Goal: Information Seeking & Learning: Learn about a topic

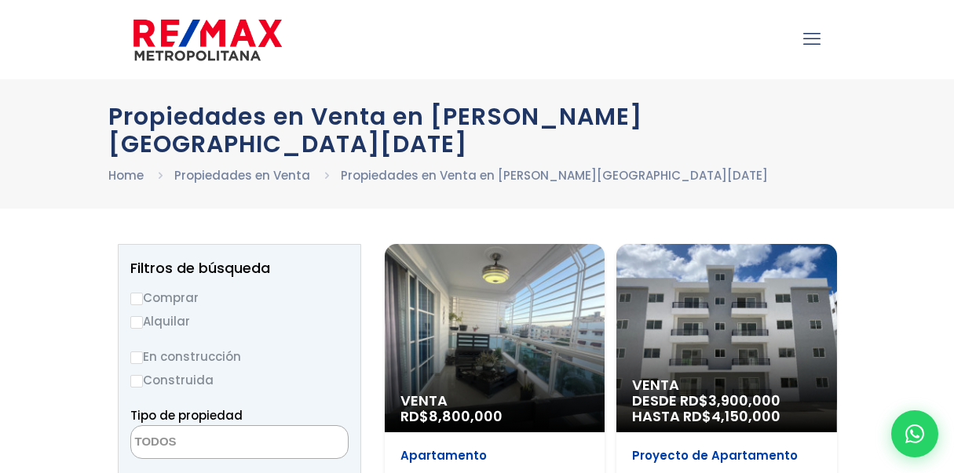
select select
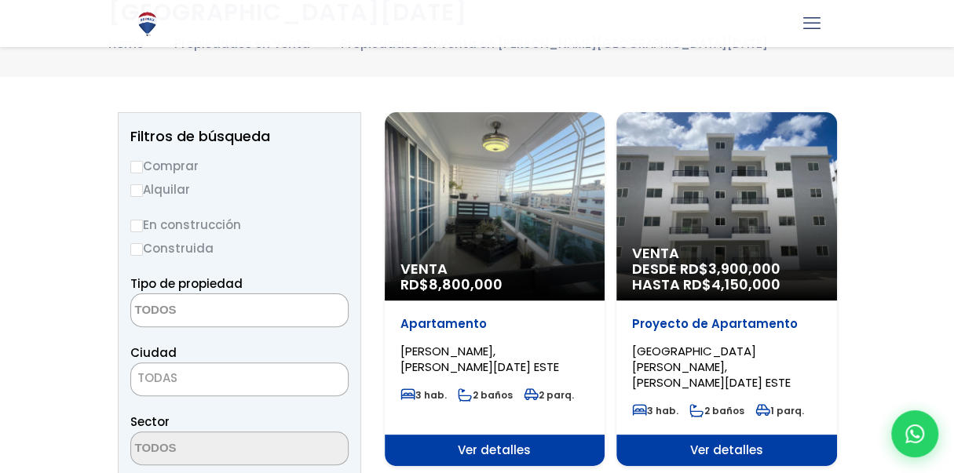
drag, startPoint x: 961, startPoint y: 31, endPoint x: 961, endPoint y: 49, distance: 18.8
click at [953, 49] on html "X .path{fill:none;stroke:#000;stroke-miterlimit:10;stroke-width:1.5px;} ✕ Propi…" at bounding box center [477, 105] width 954 height 473
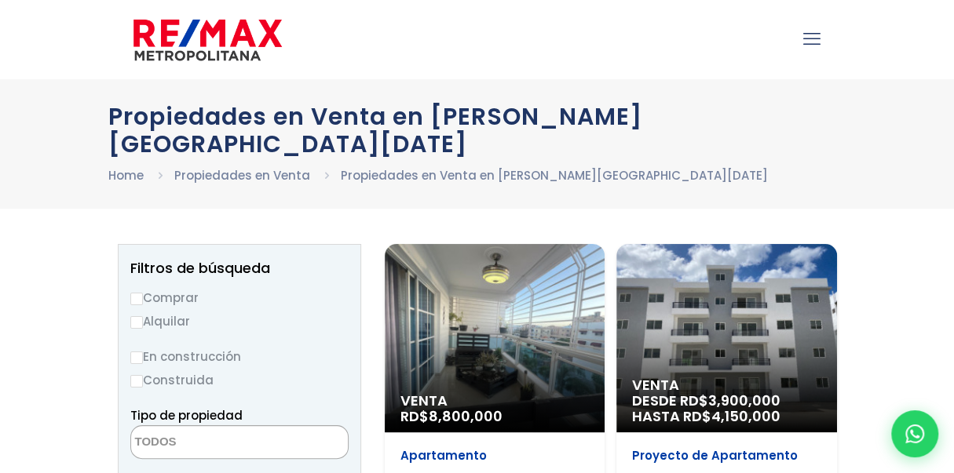
drag, startPoint x: 811, startPoint y: 36, endPoint x: 866, endPoint y: 65, distance: 62.8
click at [866, 65] on div ".path{fill:none;stroke:#000;stroke-miterlimit:10;stroke-width:1.5px;} ✕" at bounding box center [477, 39] width 954 height 79
click at [809, 41] on icon "mobile menu" at bounding box center [811, 39] width 17 height 24
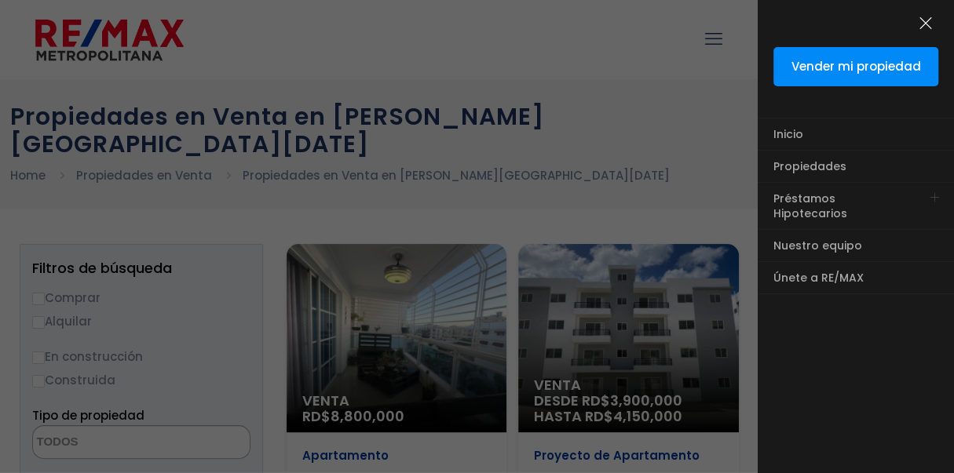
click at [922, 20] on icon "menu close icon" at bounding box center [925, 23] width 17 height 24
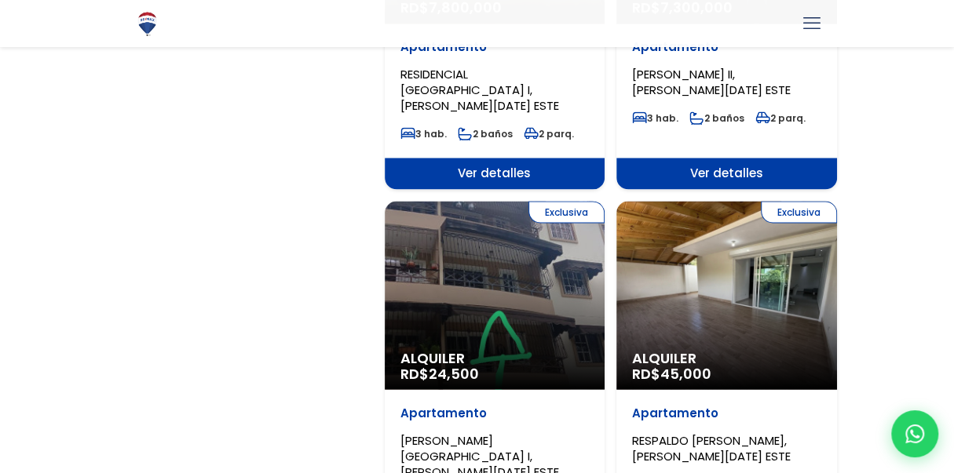
scroll to position [1526, 0]
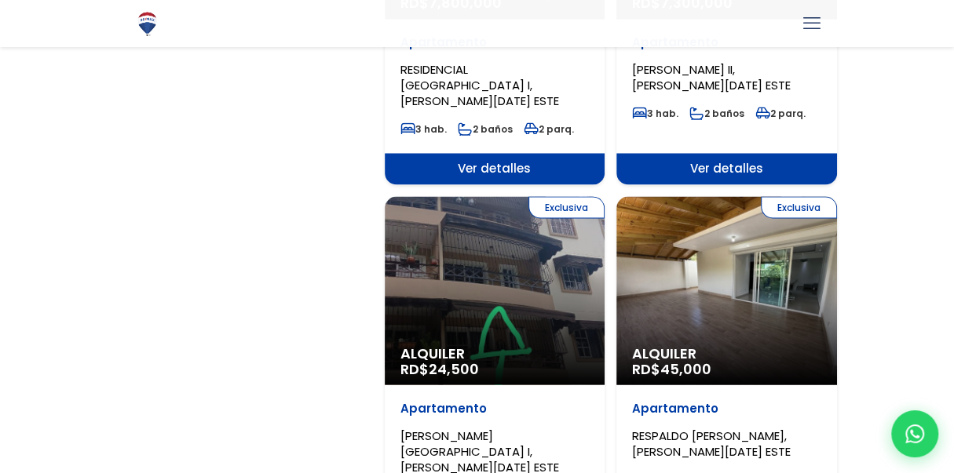
click at [521, 221] on div "Exclusiva Alquiler RD$ 24,500" at bounding box center [495, 290] width 221 height 188
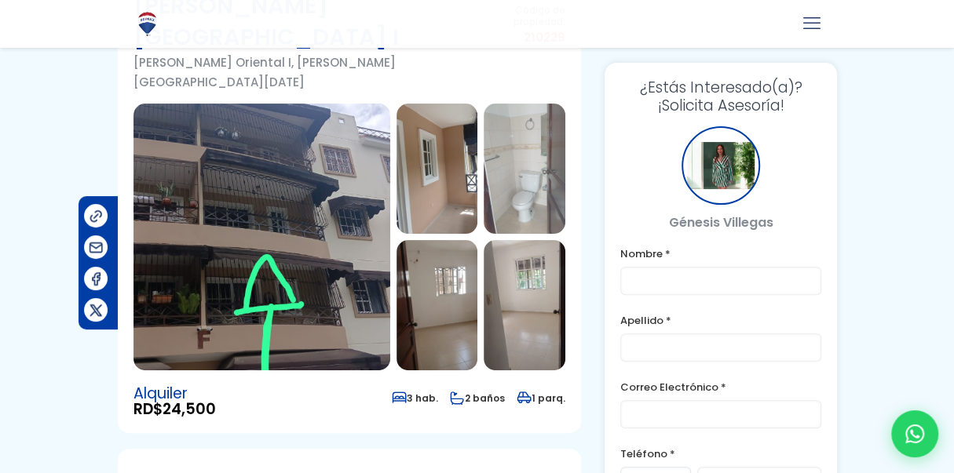
scroll to position [156, 0]
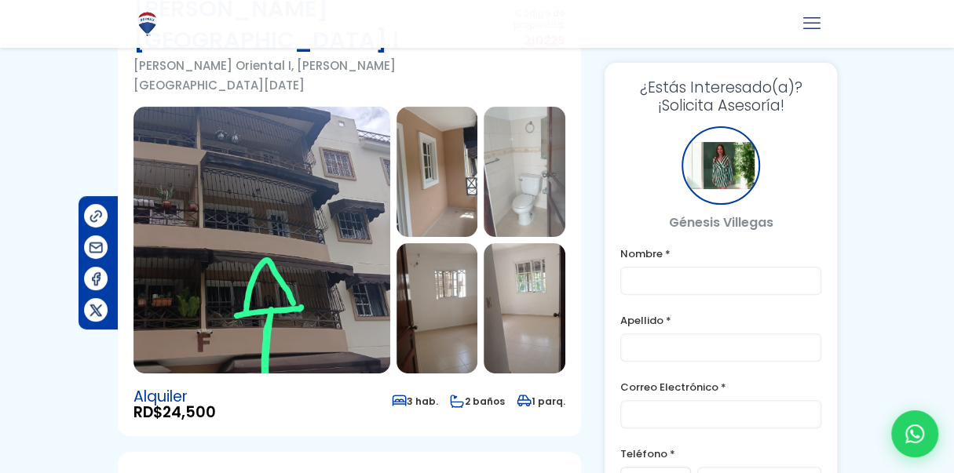
click at [268, 221] on img at bounding box center [261, 240] width 257 height 267
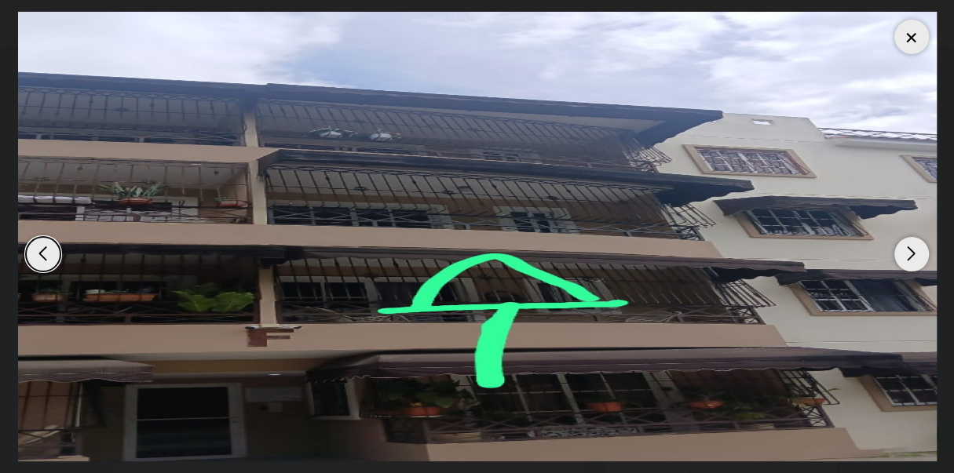
click at [911, 249] on div "Next slide" at bounding box center [911, 254] width 35 height 35
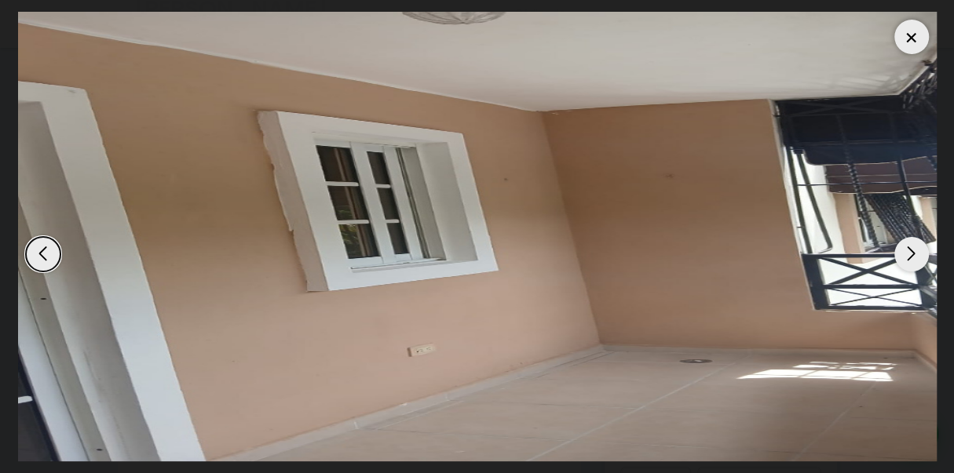
click at [913, 249] on div "Next slide" at bounding box center [911, 254] width 35 height 35
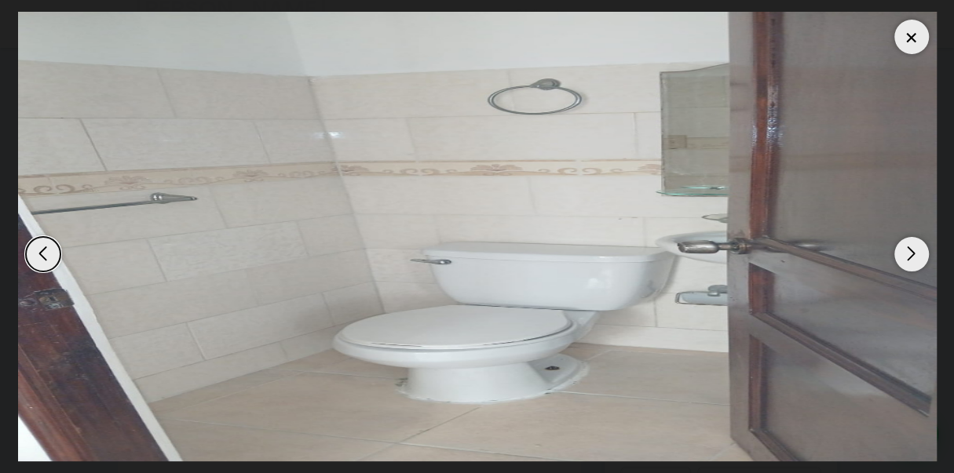
click at [913, 249] on div "Next slide" at bounding box center [911, 254] width 35 height 35
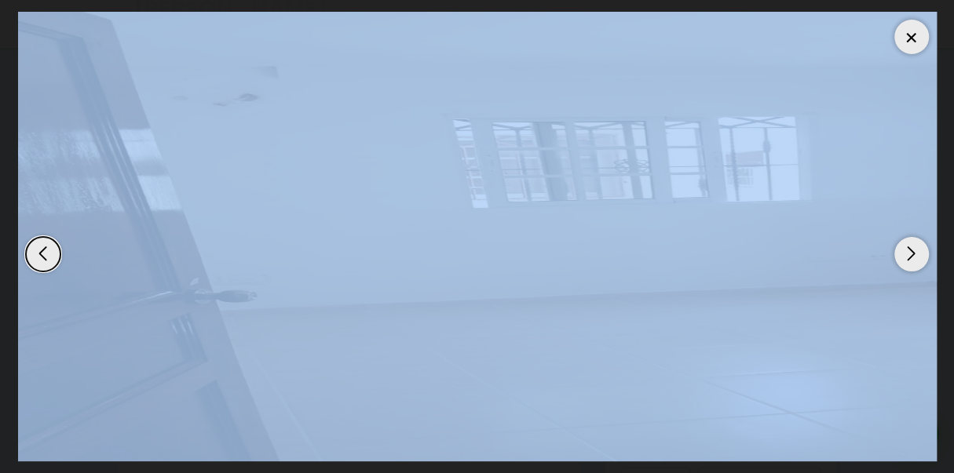
click at [912, 248] on div "Next slide" at bounding box center [911, 254] width 35 height 35
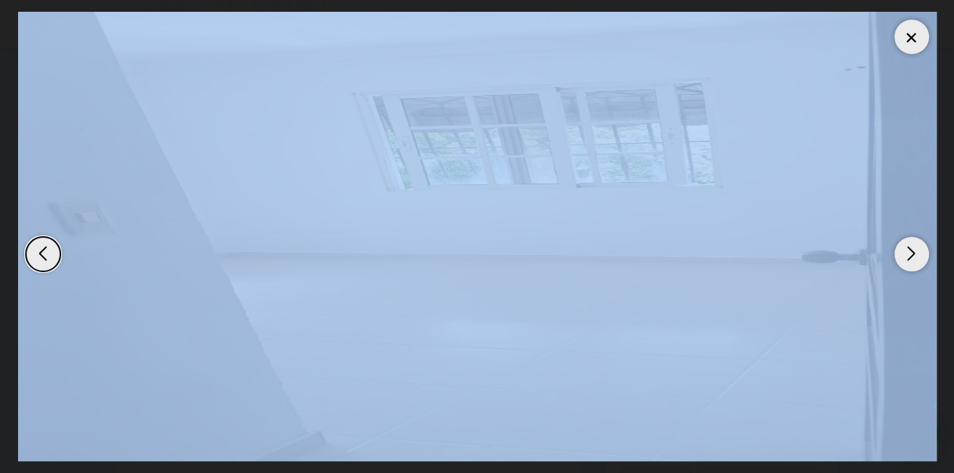
click at [816, 268] on img "5 / 12" at bounding box center [477, 237] width 918 height 450
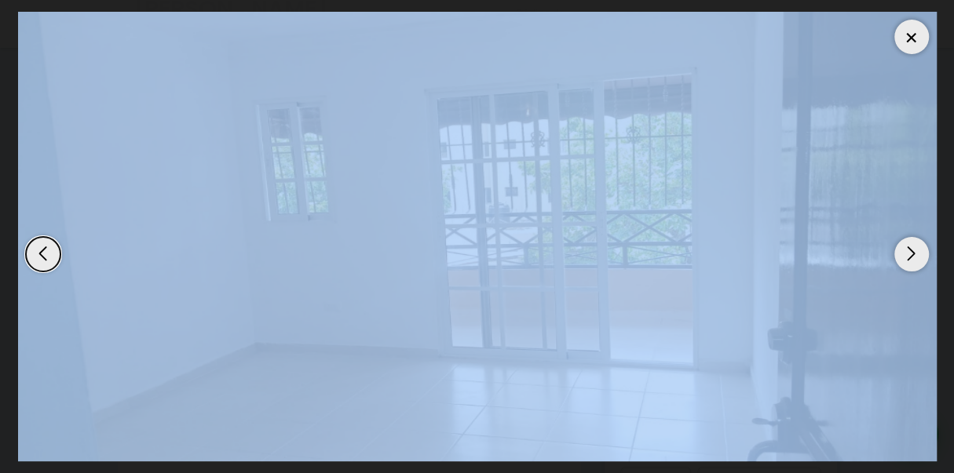
click at [817, 268] on img "12 / 12" at bounding box center [477, 237] width 918 height 450
click at [908, 39] on div at bounding box center [911, 37] width 35 height 35
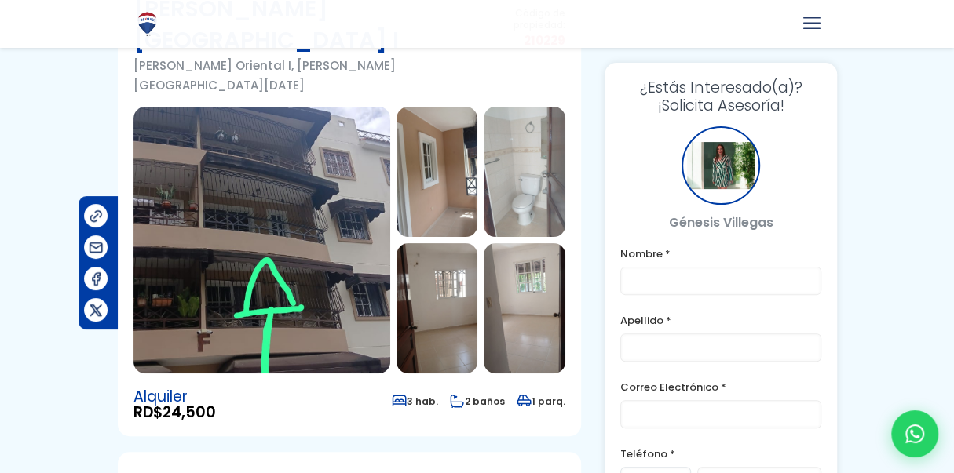
click at [498, 283] on img at bounding box center [524, 308] width 82 height 130
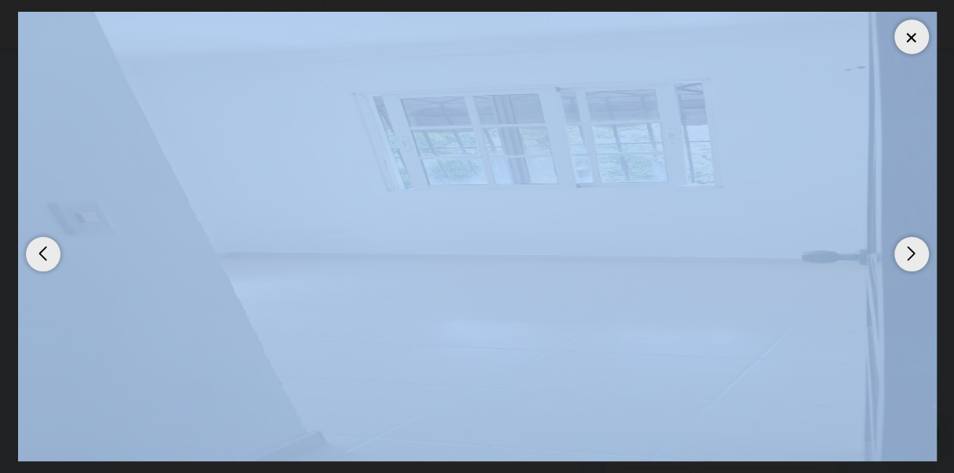
click at [910, 250] on div "Next slide" at bounding box center [911, 254] width 35 height 35
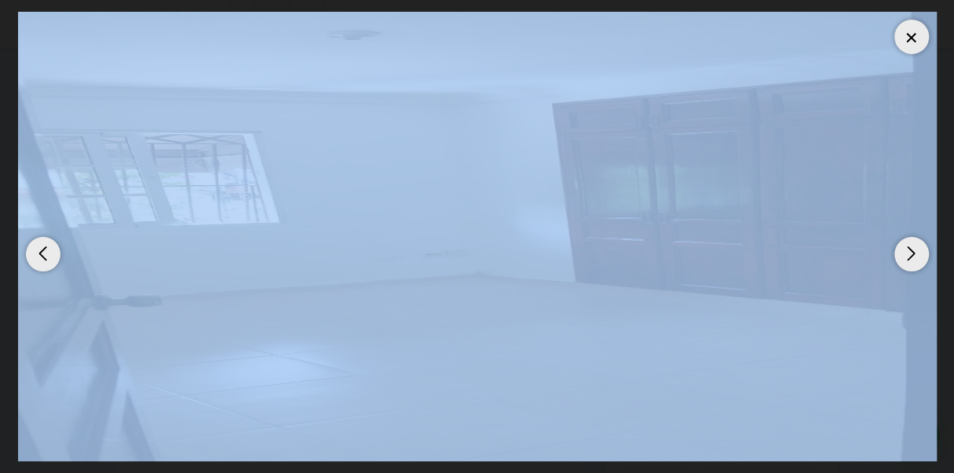
click at [910, 250] on div "Next slide" at bounding box center [911, 254] width 35 height 35
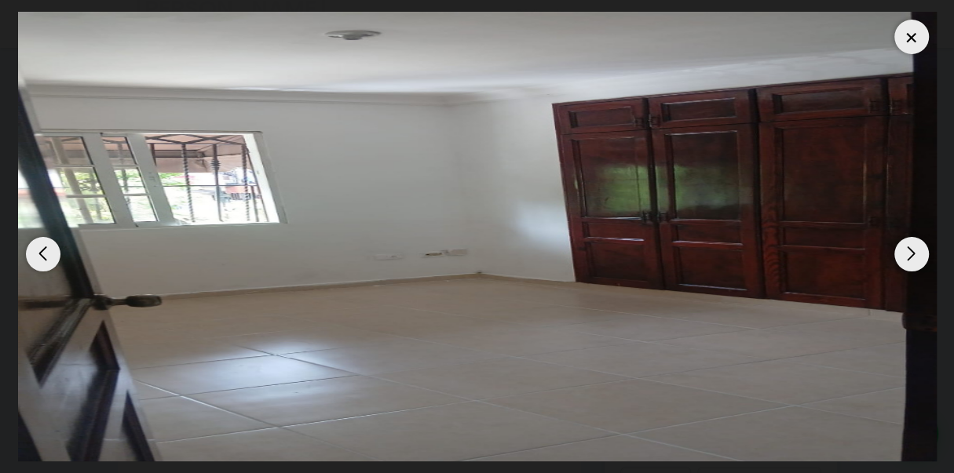
click at [910, 250] on div "Next slide" at bounding box center [911, 254] width 35 height 35
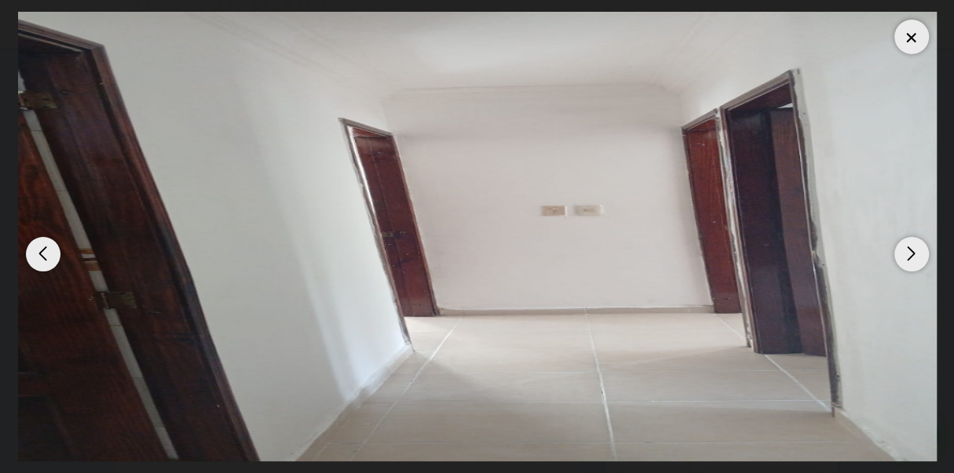
click at [910, 250] on div "Next slide" at bounding box center [911, 254] width 35 height 35
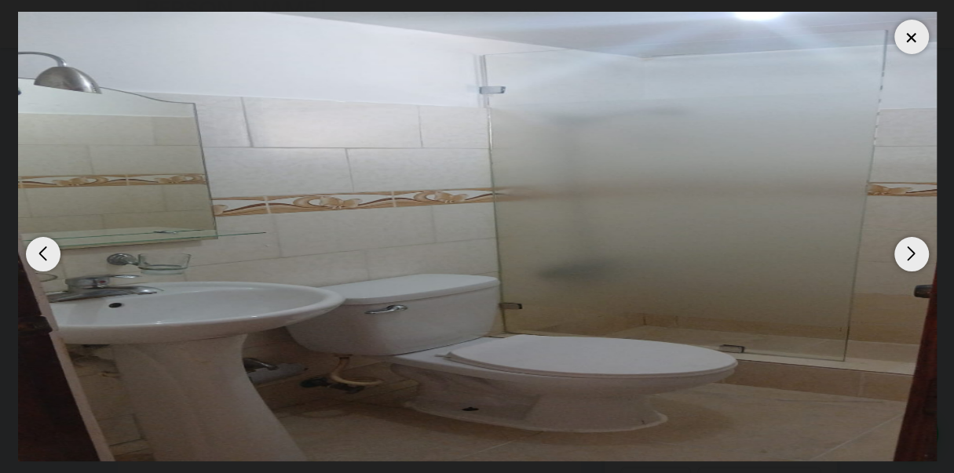
click at [910, 250] on div "Next slide" at bounding box center [911, 254] width 35 height 35
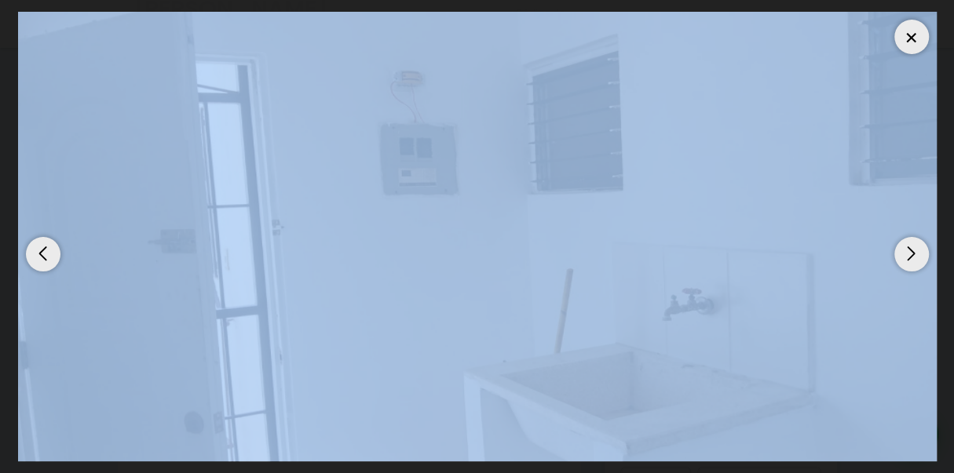
click at [910, 250] on div "Next slide" at bounding box center [911, 254] width 35 height 35
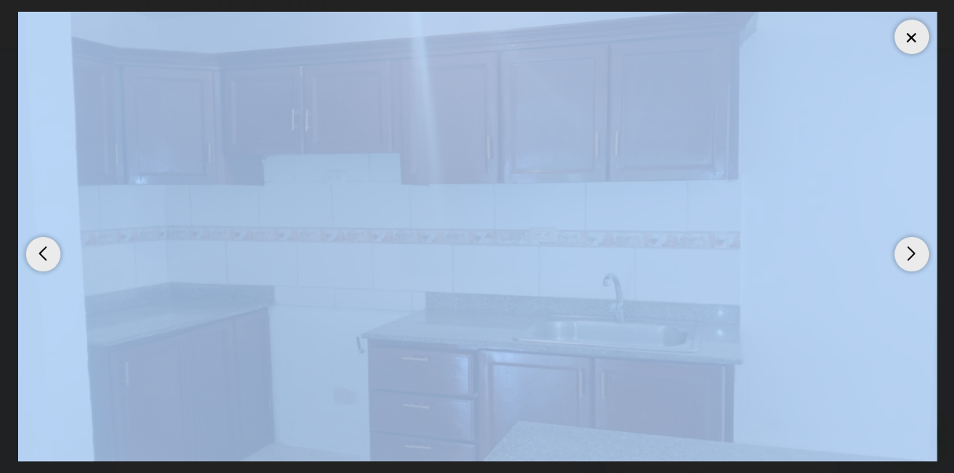
click at [910, 250] on div "Next slide" at bounding box center [911, 254] width 35 height 35
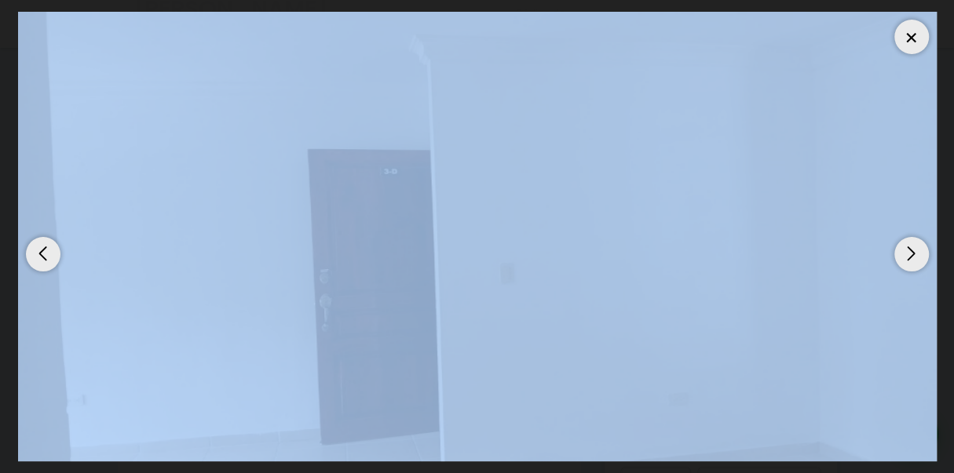
click at [910, 250] on div "Next slide" at bounding box center [911, 254] width 35 height 35
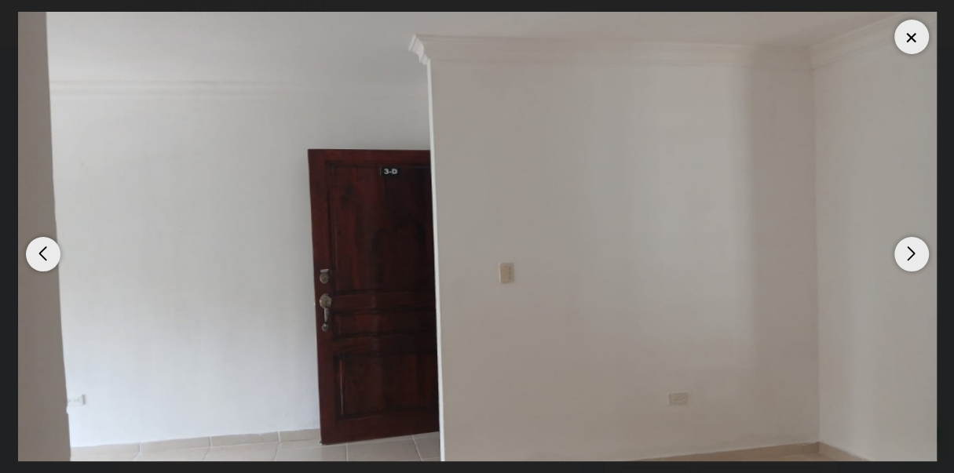
click at [910, 250] on div "Next slide" at bounding box center [911, 254] width 35 height 35
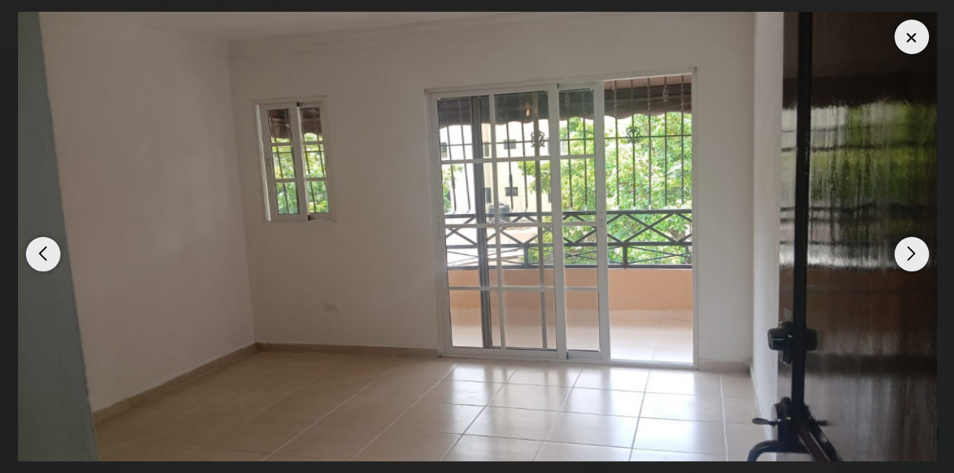
click at [910, 29] on div at bounding box center [911, 37] width 35 height 35
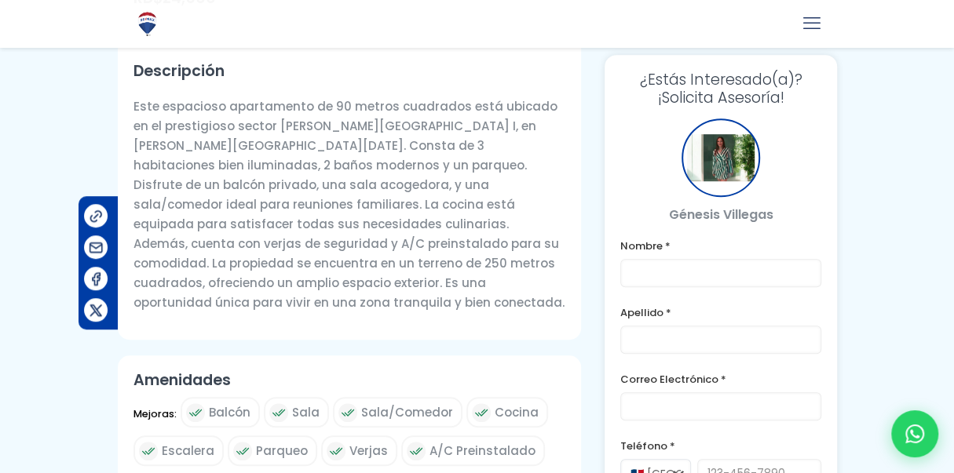
scroll to position [985, 0]
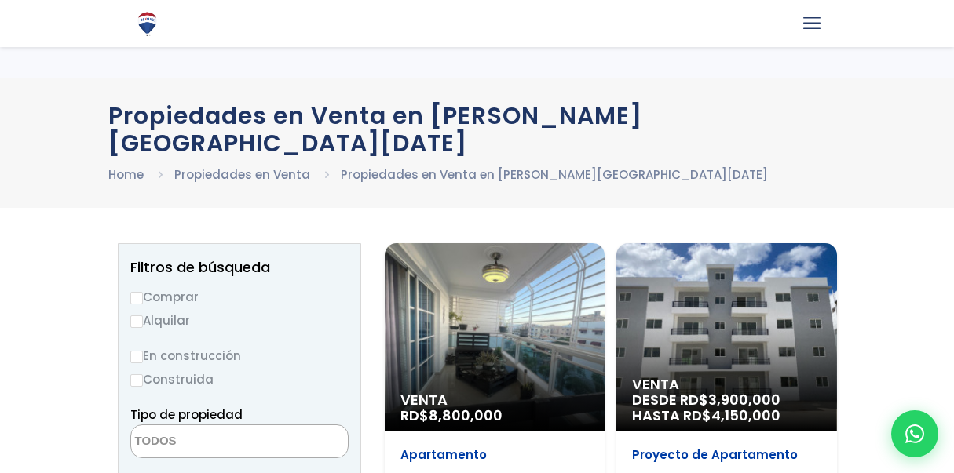
select select
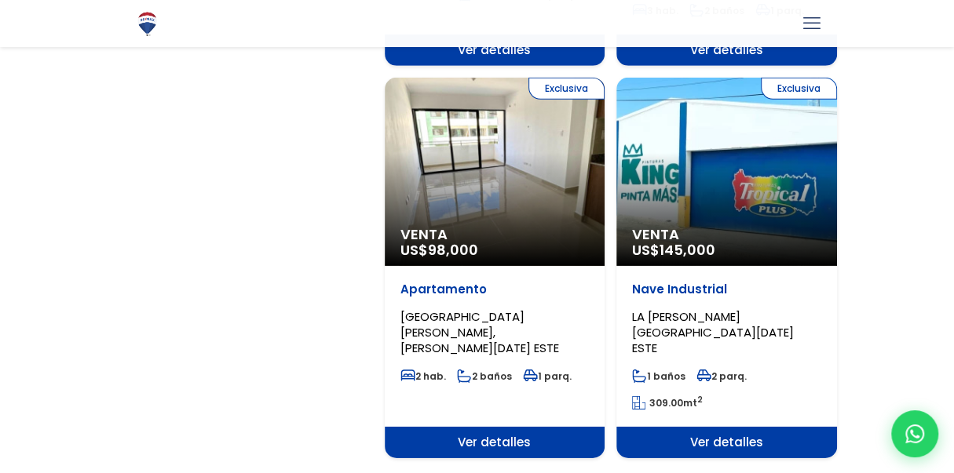
scroll to position [2729, 0]
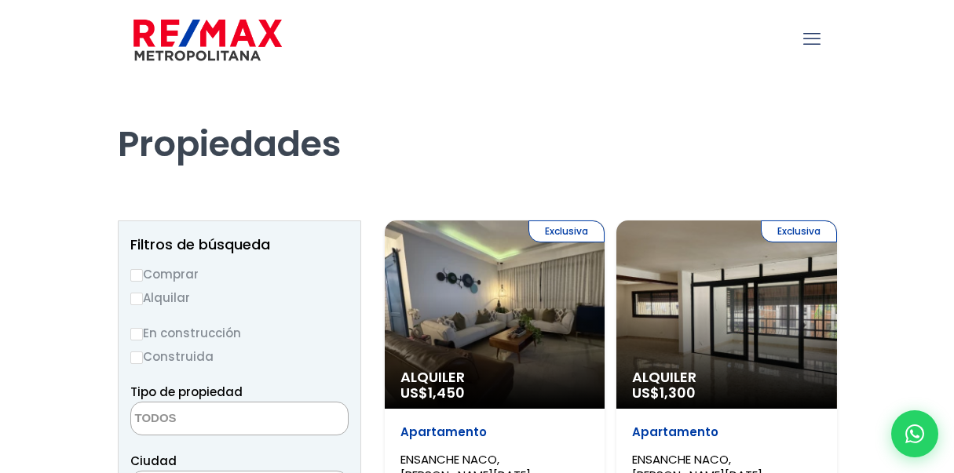
select select
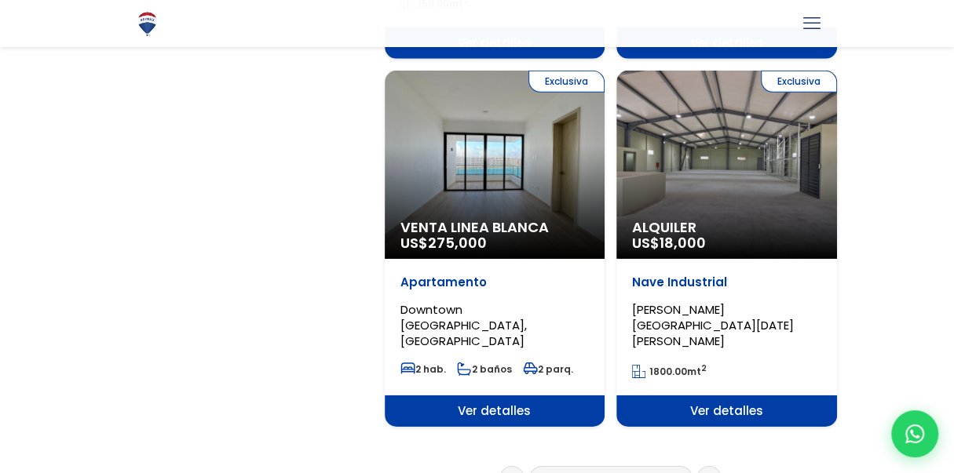
scroll to position [2732, 0]
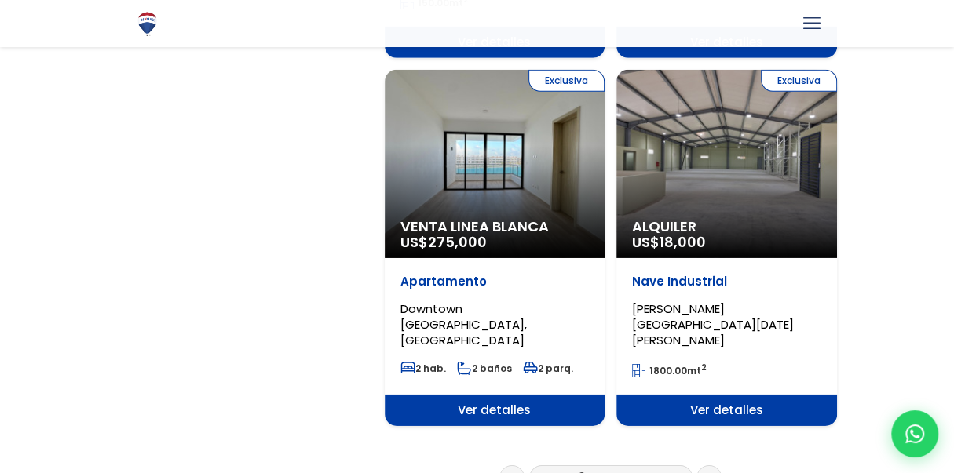
click at [606, 469] on link "3" at bounding box center [609, 477] width 7 height 16
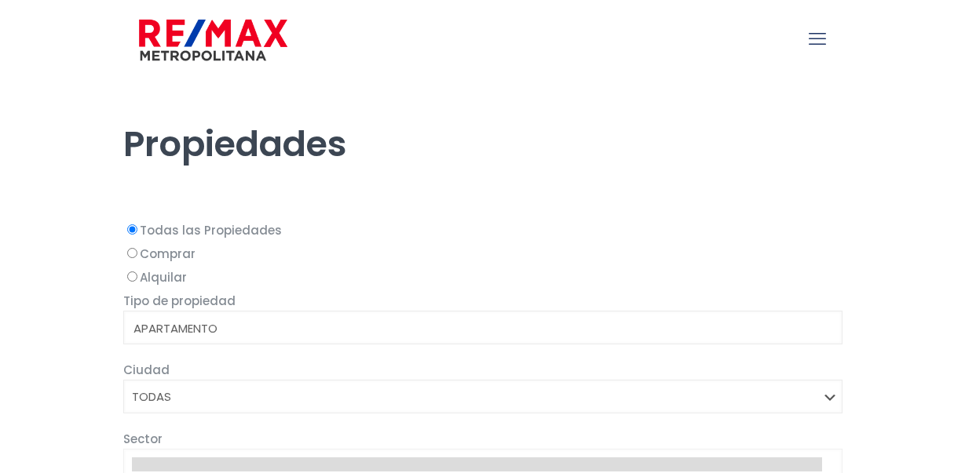
select select
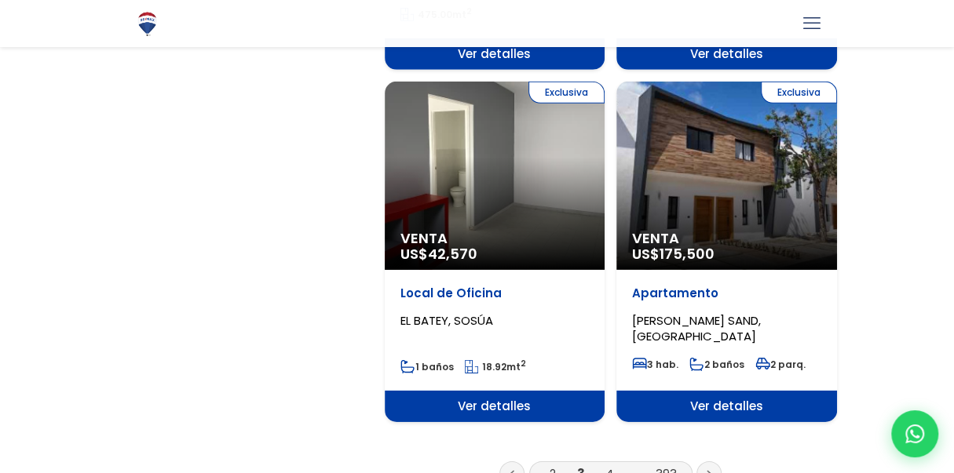
scroll to position [2709, 0]
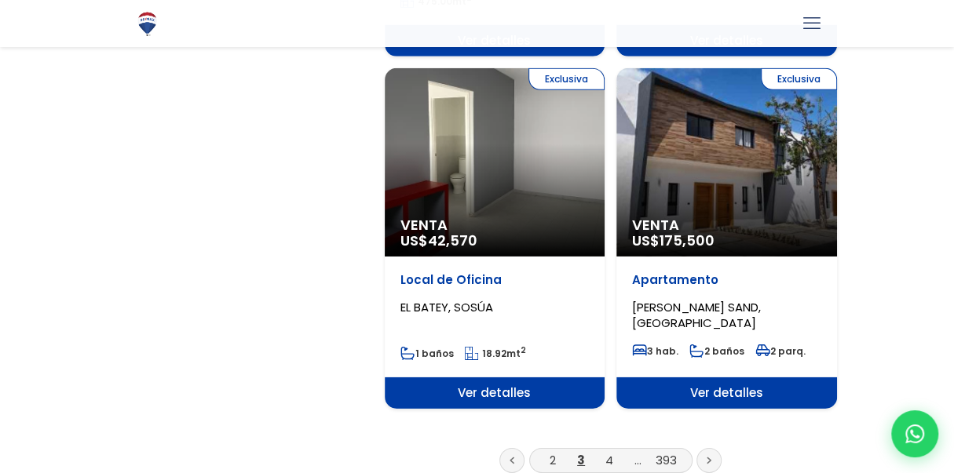
click at [483, 131] on div "Exclusiva Venta US$ 42,570" at bounding box center [495, 162] width 221 height 188
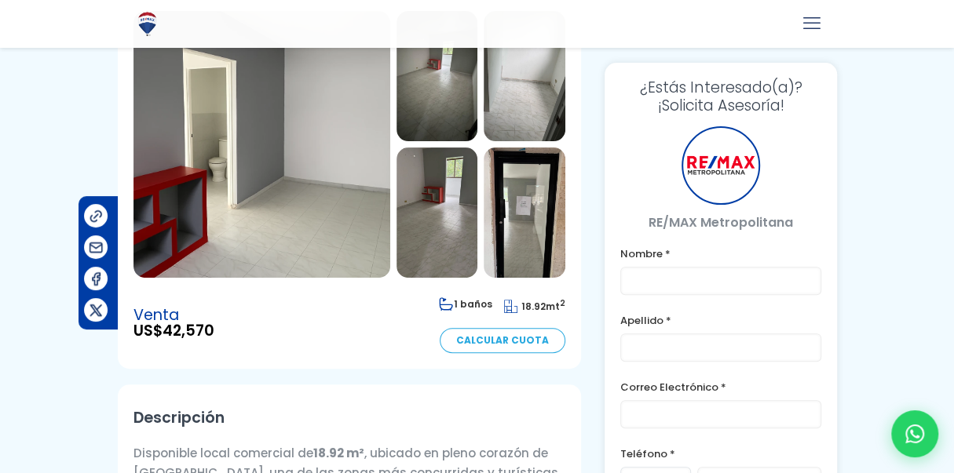
scroll to position [203, 0]
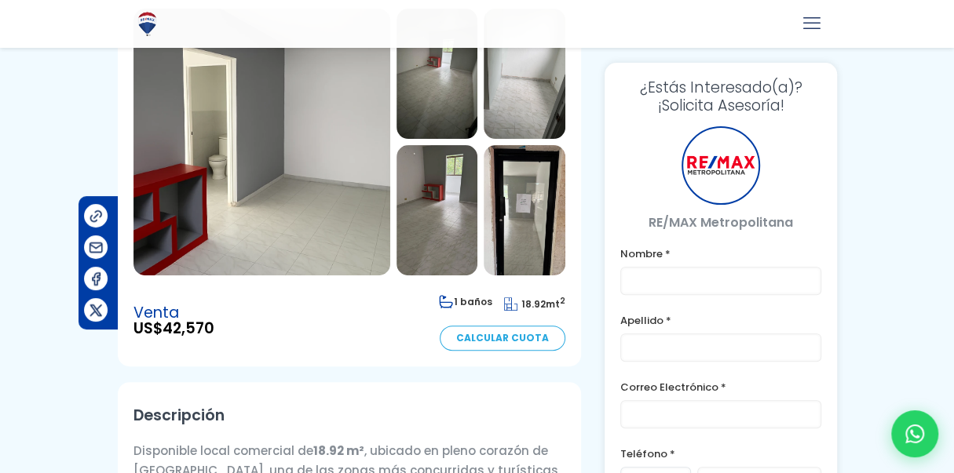
drag, startPoint x: 961, startPoint y: 31, endPoint x: 963, endPoint y: 72, distance: 41.6
click at [953, 72] on html "X .path{fill:none;stroke:#000;stroke-miterlimit:10;stroke-width:1.5px;} ✕ Local…" at bounding box center [477, 33] width 954 height 473
click at [221, 198] on img at bounding box center [261, 142] width 257 height 267
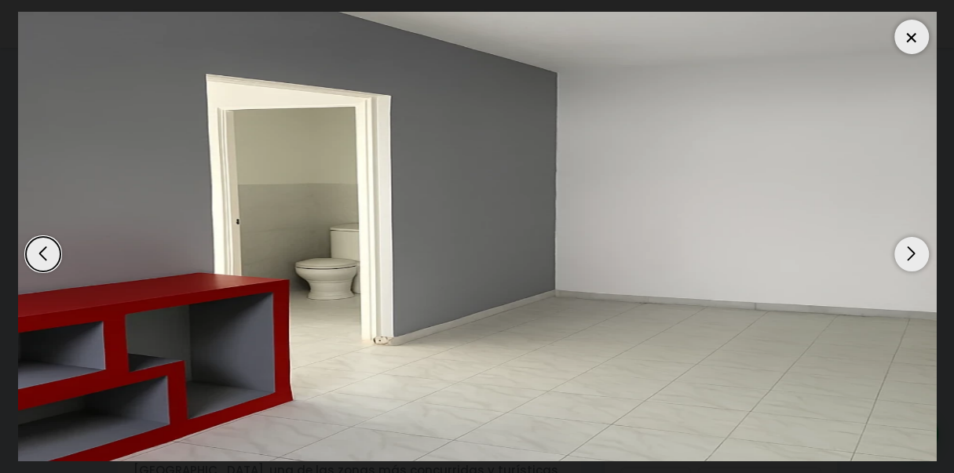
click at [908, 253] on div "Next slide" at bounding box center [911, 254] width 35 height 35
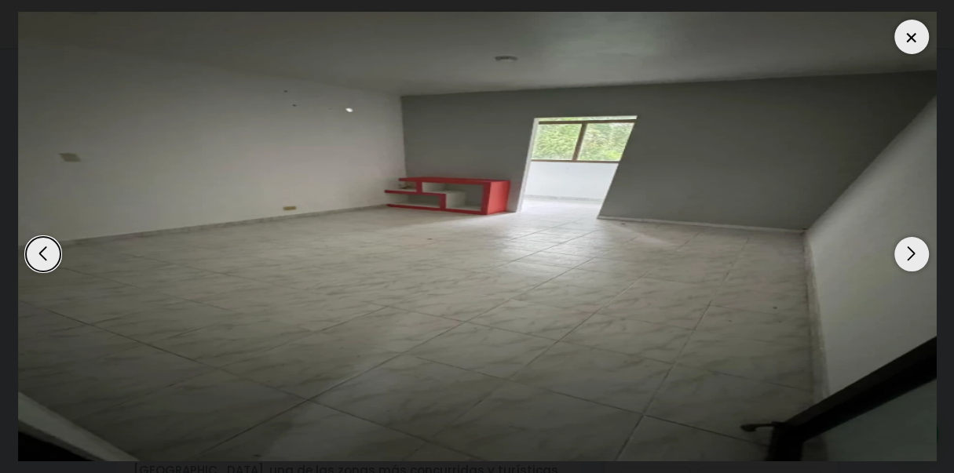
click at [908, 253] on div "Next slide" at bounding box center [911, 254] width 35 height 35
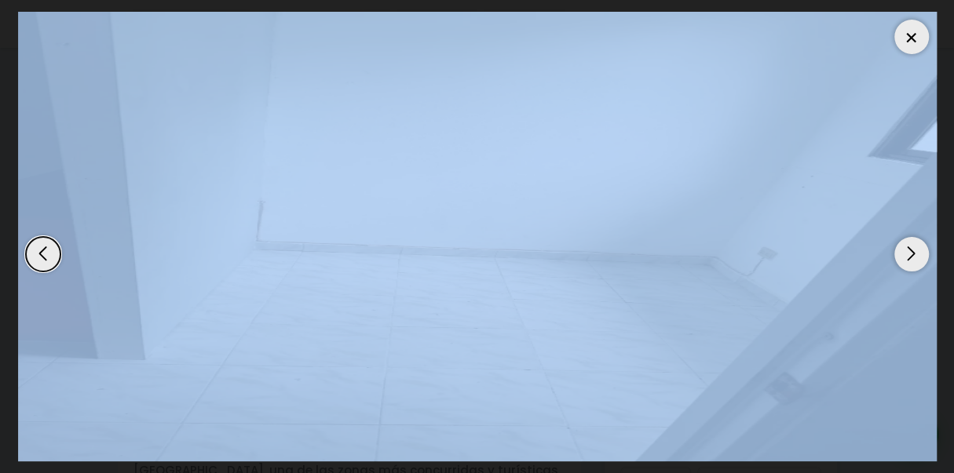
click at [908, 253] on div "Next slide" at bounding box center [911, 254] width 35 height 35
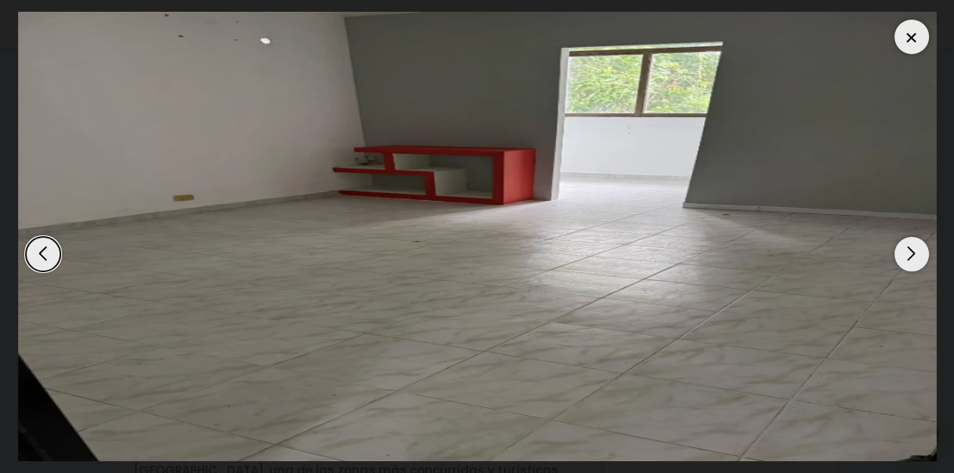
click at [908, 253] on div "Next slide" at bounding box center [911, 254] width 35 height 35
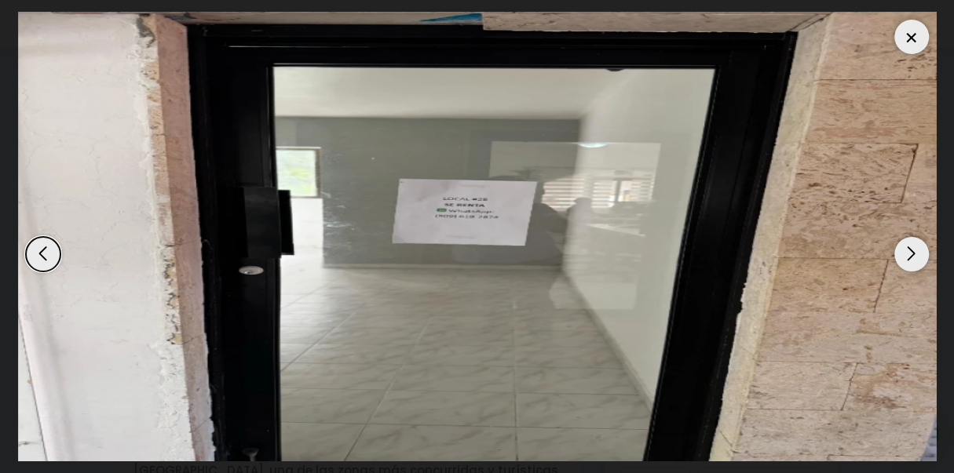
click at [908, 253] on div "Next slide" at bounding box center [911, 254] width 35 height 35
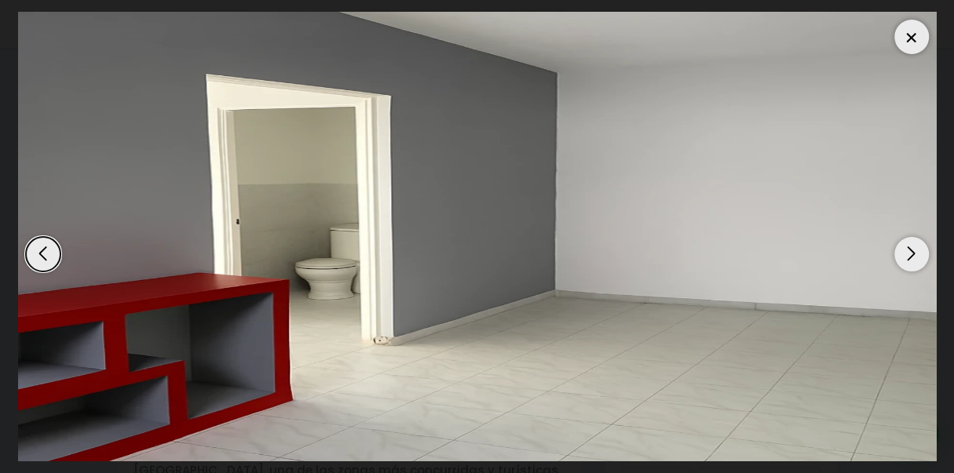
click at [908, 253] on div "Next slide" at bounding box center [911, 254] width 35 height 35
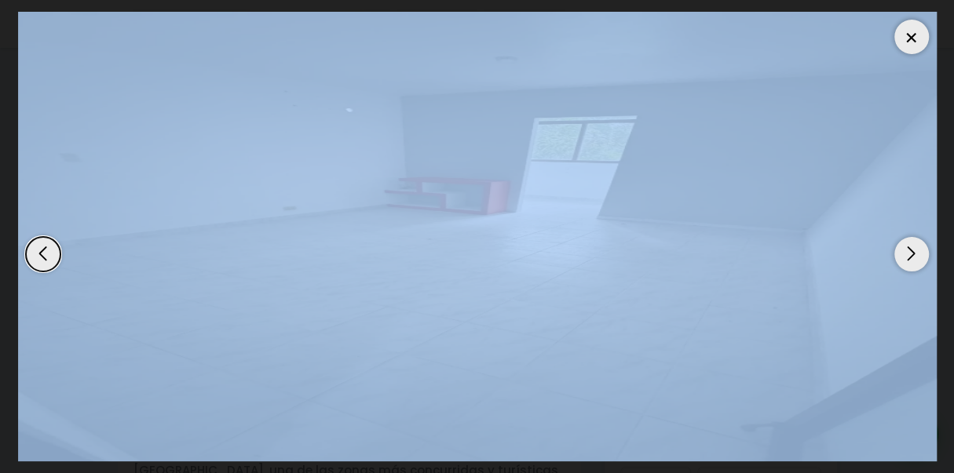
click at [908, 253] on div "Next slide" at bounding box center [911, 254] width 35 height 35
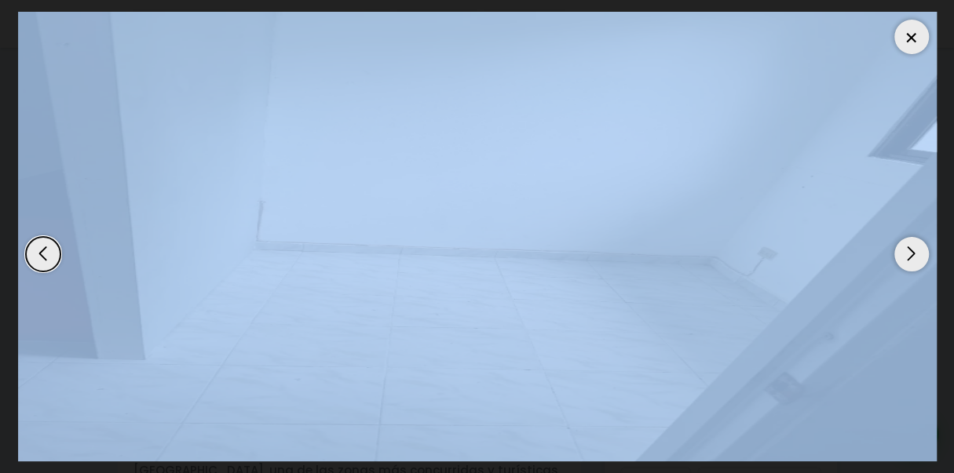
click at [903, 36] on div at bounding box center [911, 37] width 35 height 35
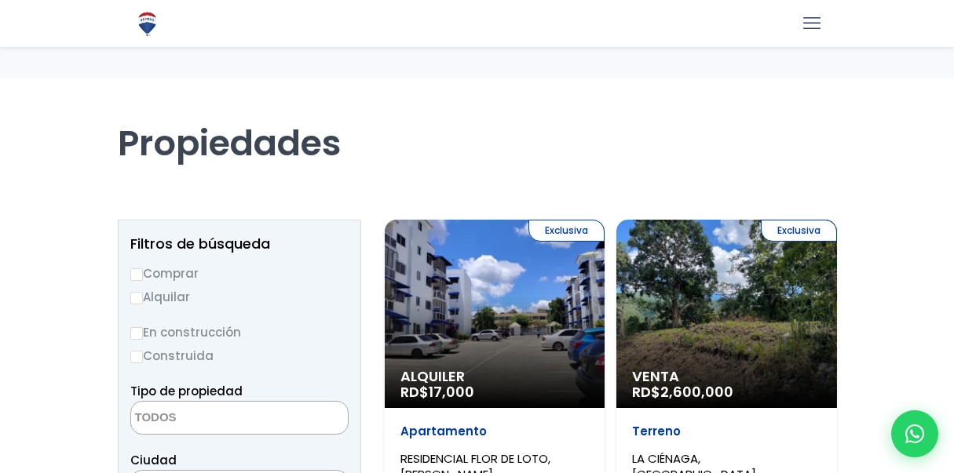
select select
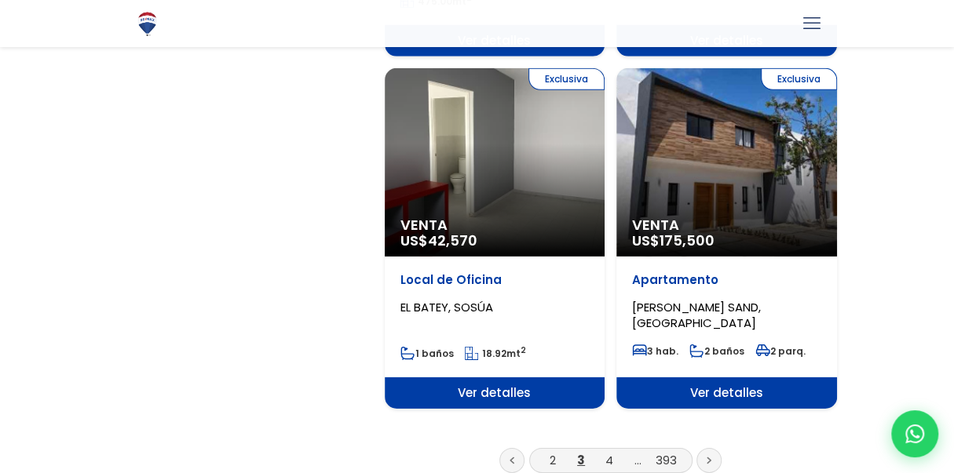
scroll to position [2709, 0]
